Goal: Task Accomplishment & Management: Manage account settings

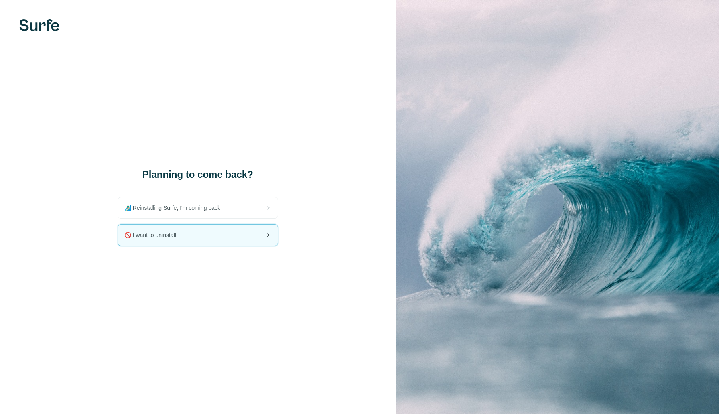
click at [195, 239] on div "🚫 I want to uninstall" at bounding box center [198, 235] width 160 height 21
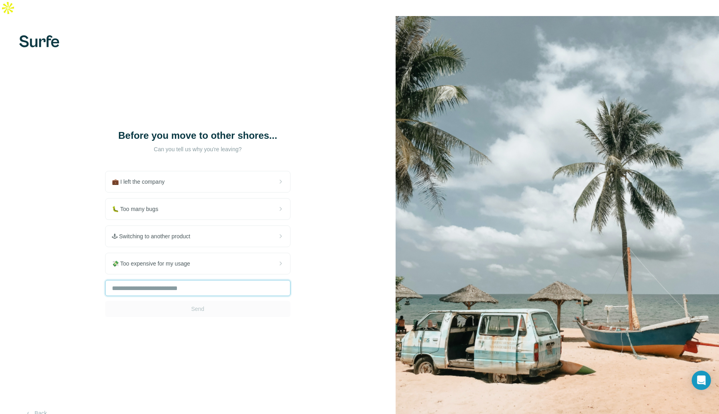
click at [207, 280] on input "text" at bounding box center [197, 288] width 185 height 16
type input "**********"
click at [225, 301] on button "Send" at bounding box center [197, 309] width 185 height 16
